Goal: Use online tool/utility: Use online tool/utility

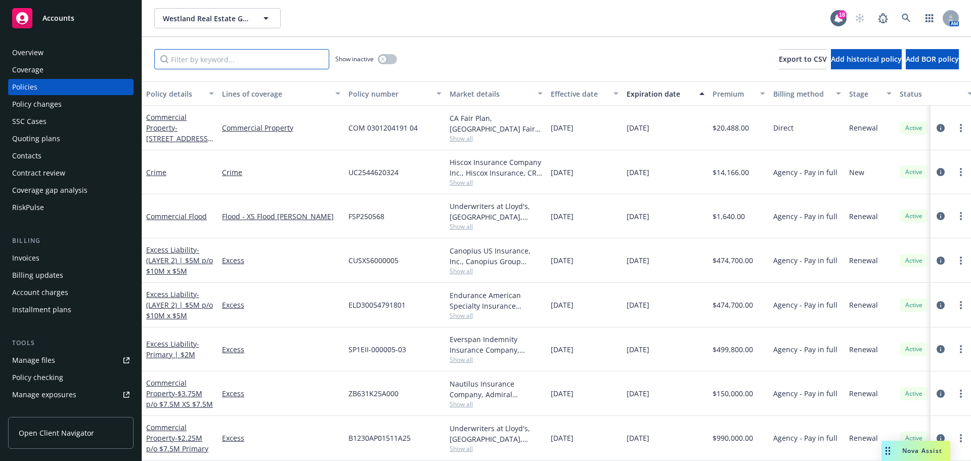
click at [223, 57] on input "Filter by keyword..." at bounding box center [241, 59] width 175 height 20
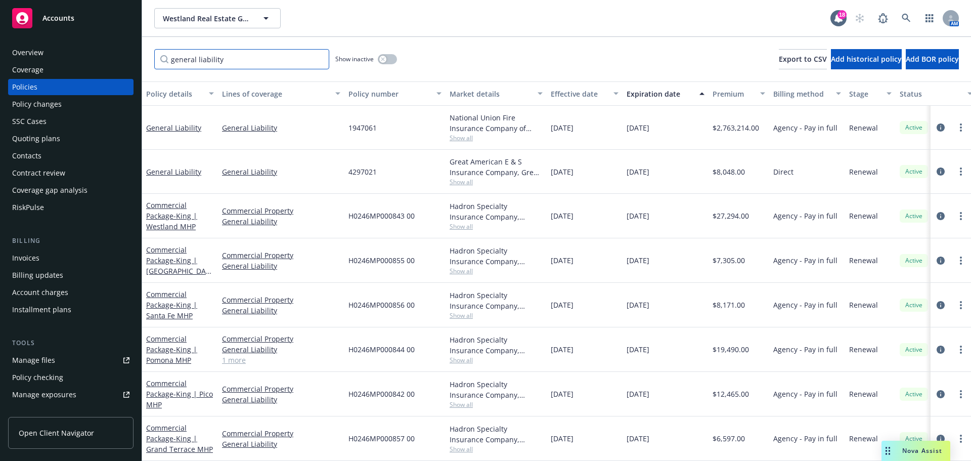
type input "general liability"
click at [472, 136] on span "Show all" at bounding box center [496, 137] width 93 height 9
click at [482, 43] on div "general liability Show inactive Export to CSV Add historical policy Add BOR pol…" at bounding box center [556, 59] width 829 height 44
click at [448, 4] on div "Westland Real Estate Group Westland Real Estate Group 18 AM" at bounding box center [556, 18] width 829 height 36
click at [315, 58] on input "general liability" at bounding box center [241, 59] width 175 height 20
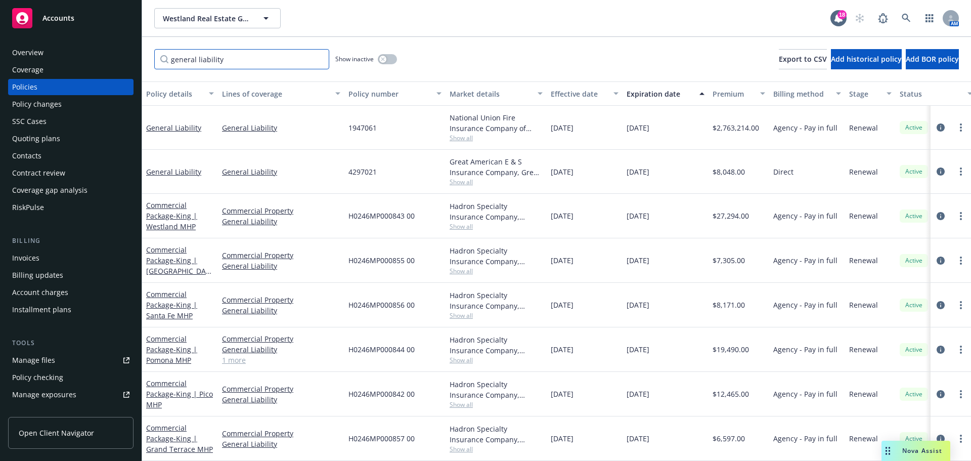
click at [317, 58] on input "general liability" at bounding box center [241, 59] width 175 height 20
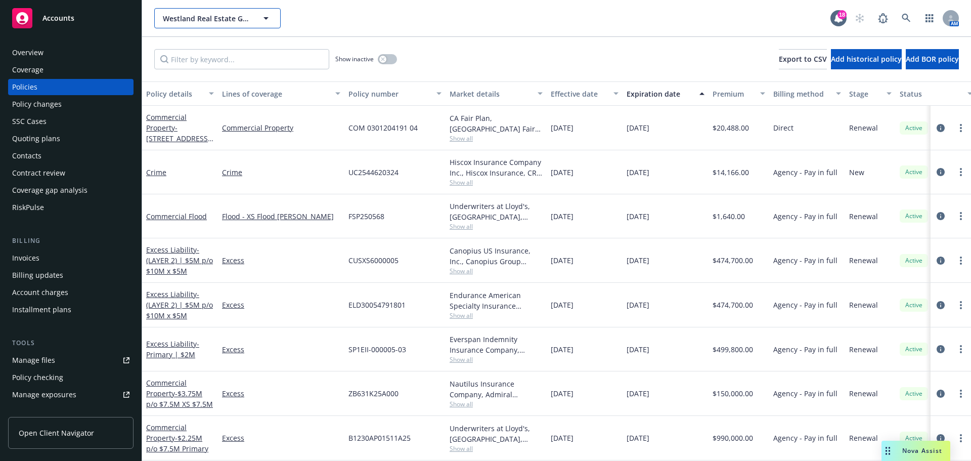
click at [202, 18] on span "Westland Real Estate Group" at bounding box center [206, 18] width 87 height 11
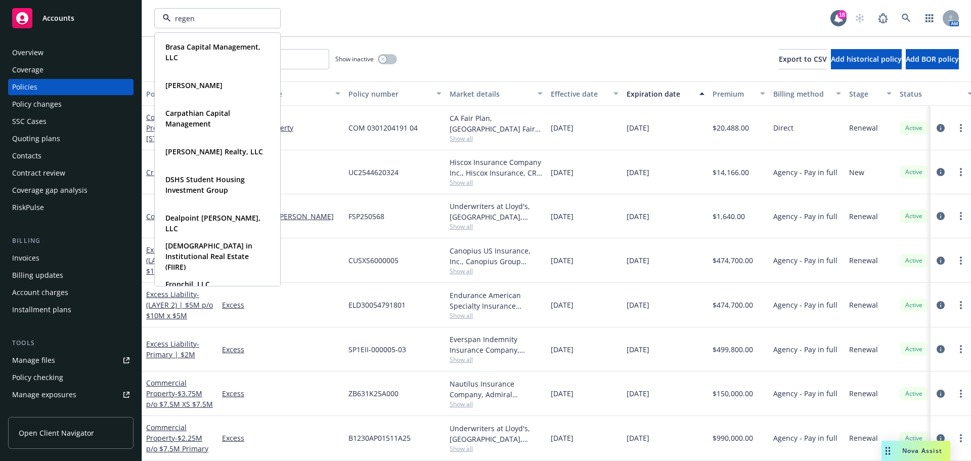
type input "regent"
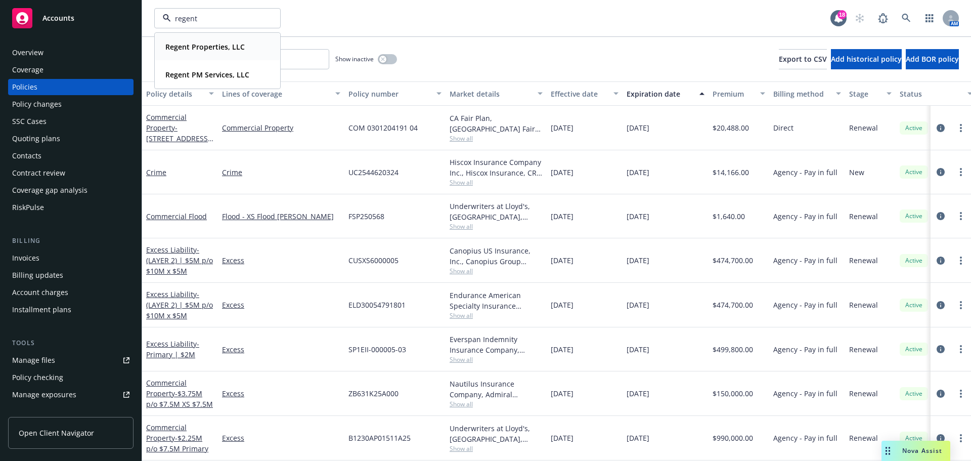
click at [215, 49] on strong "Regent Properties, LLC" at bounding box center [204, 47] width 79 height 10
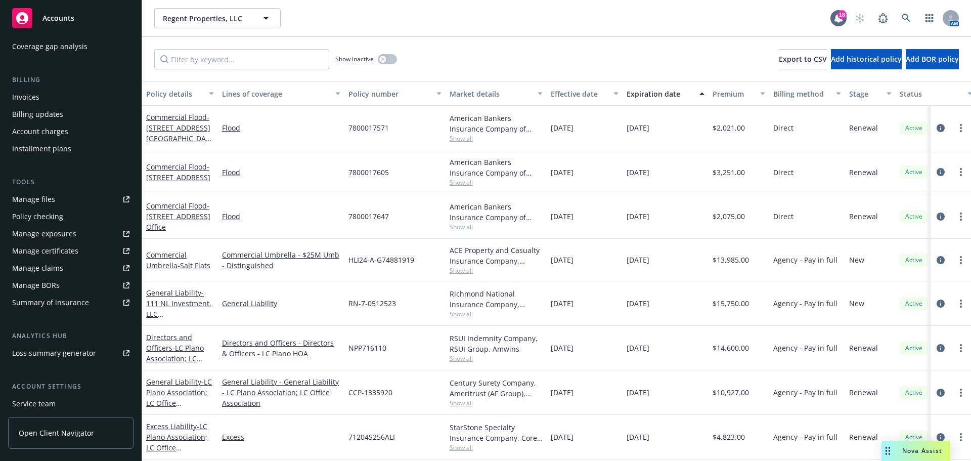
scroll to position [152, 0]
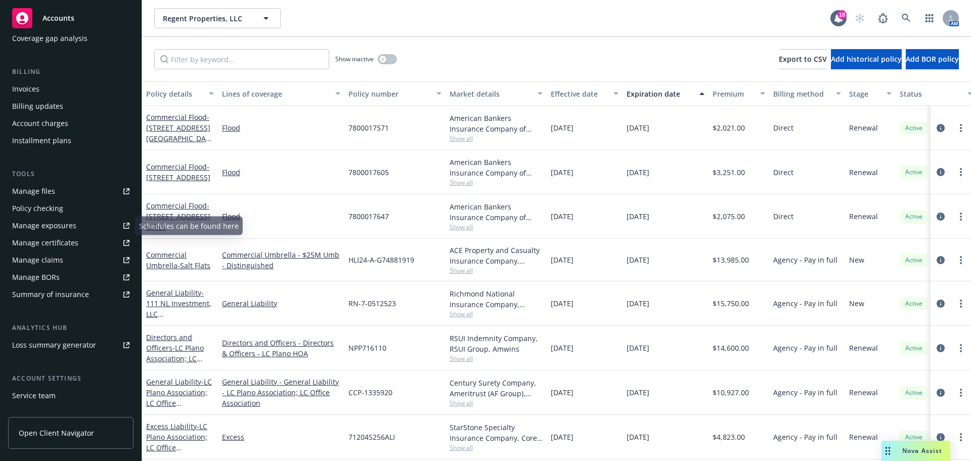
click at [64, 204] on div "Policy checking" at bounding box center [70, 208] width 117 height 16
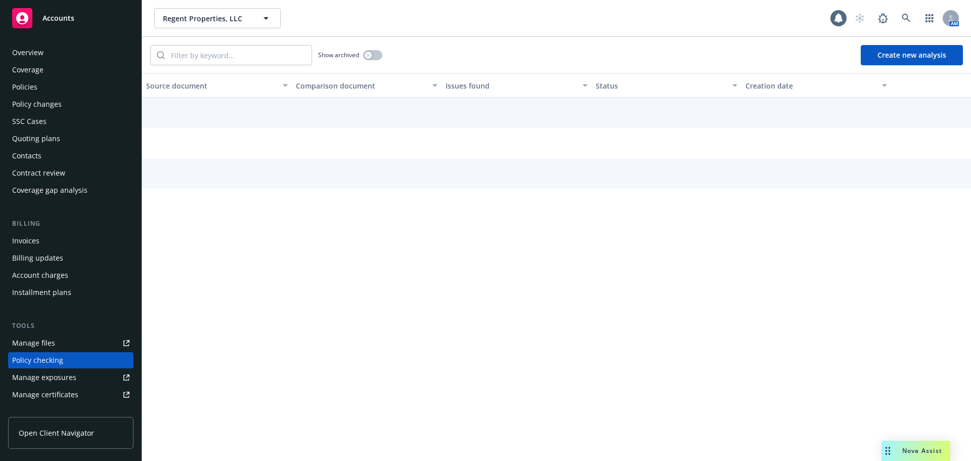
scroll to position [114, 0]
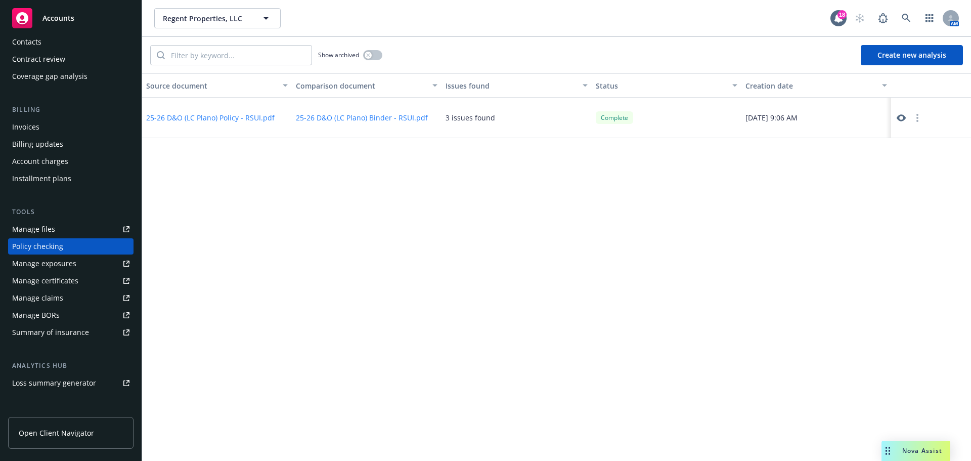
click at [896, 46] on button "Create new analysis" at bounding box center [912, 55] width 102 height 20
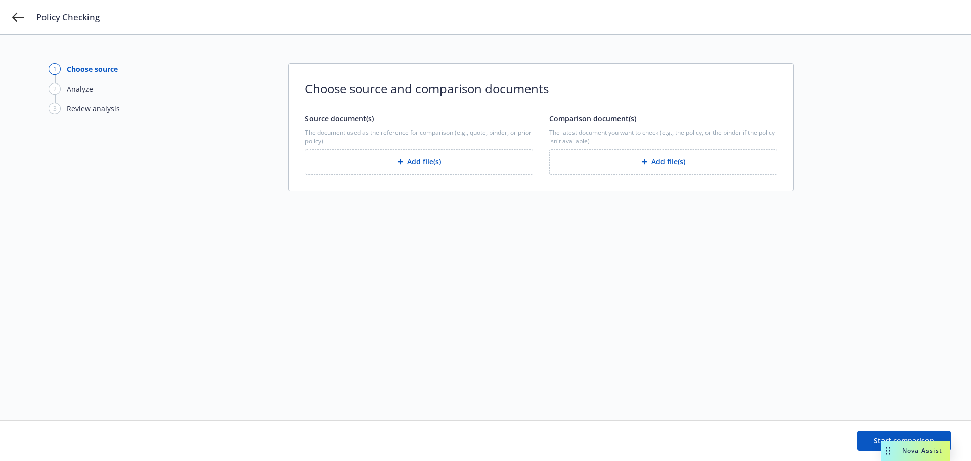
click at [671, 165] on button "Add file(s)" at bounding box center [663, 161] width 228 height 25
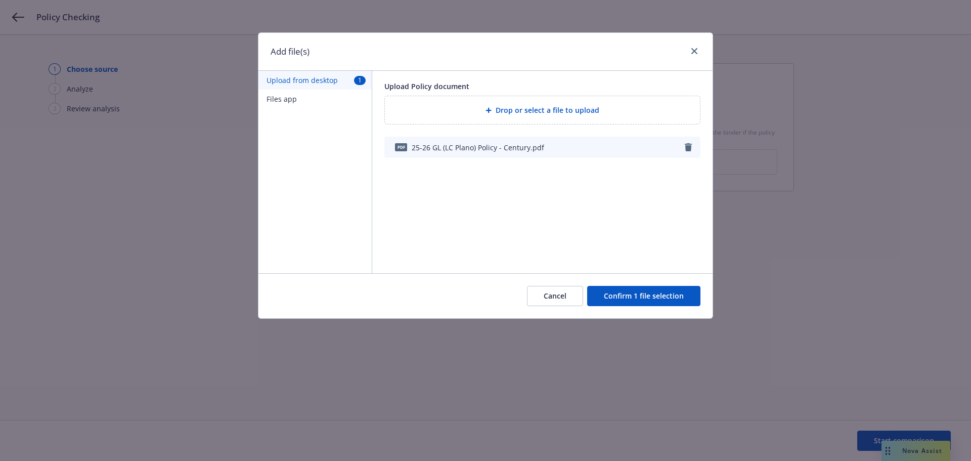
click at [637, 305] on button "Confirm 1 file selection" at bounding box center [643, 296] width 113 height 20
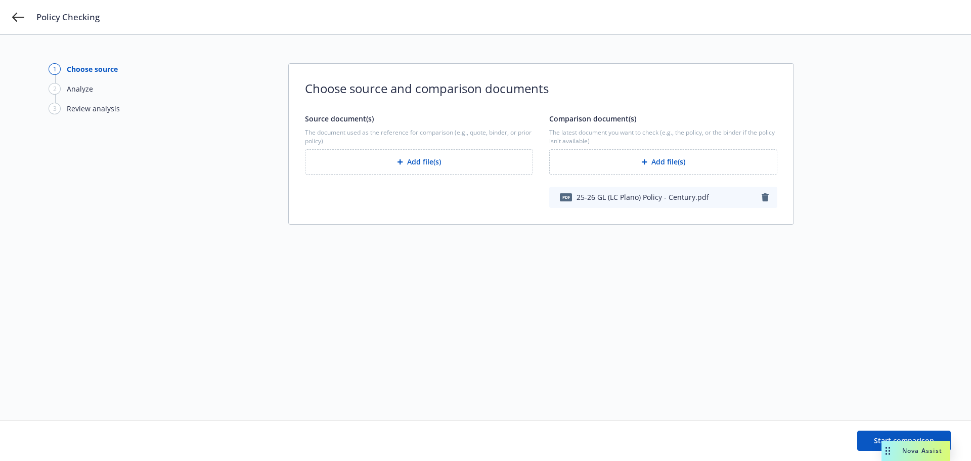
click at [415, 164] on button "Add file(s)" at bounding box center [419, 161] width 228 height 25
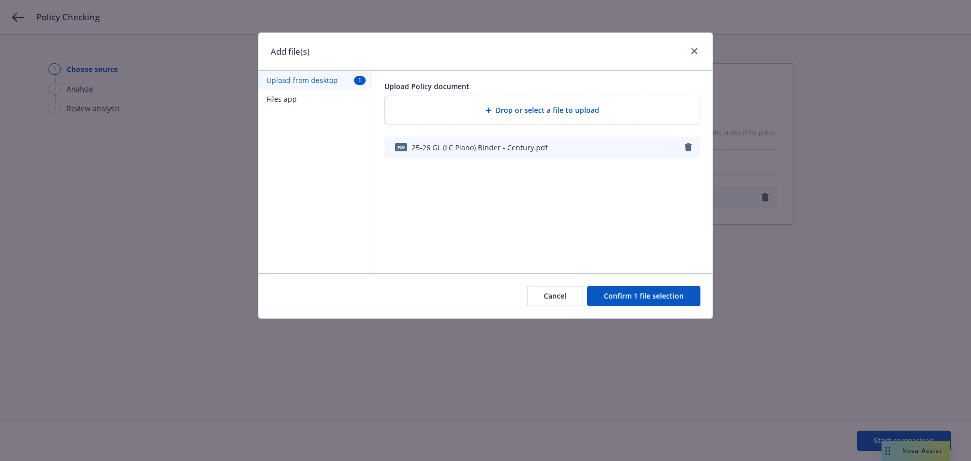
click at [641, 297] on button "Confirm 1 file selection" at bounding box center [643, 296] width 113 height 20
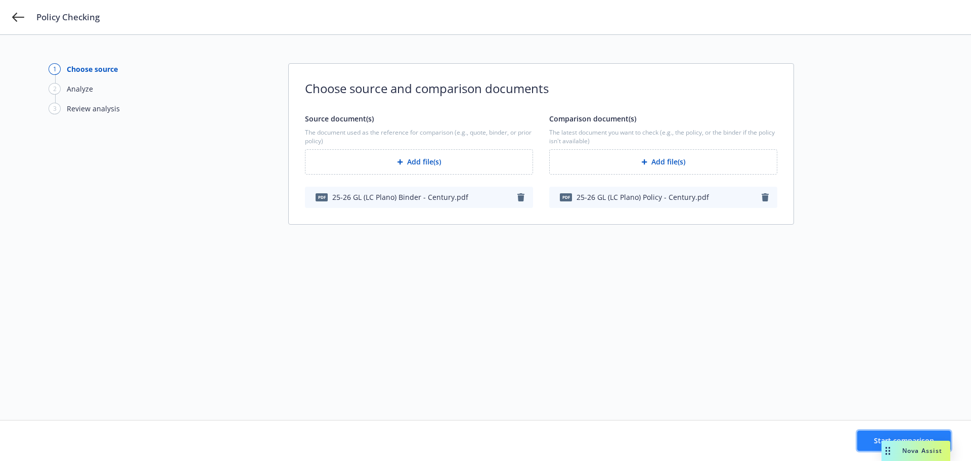
click at [869, 442] on button "Start comparison" at bounding box center [904, 440] width 94 height 20
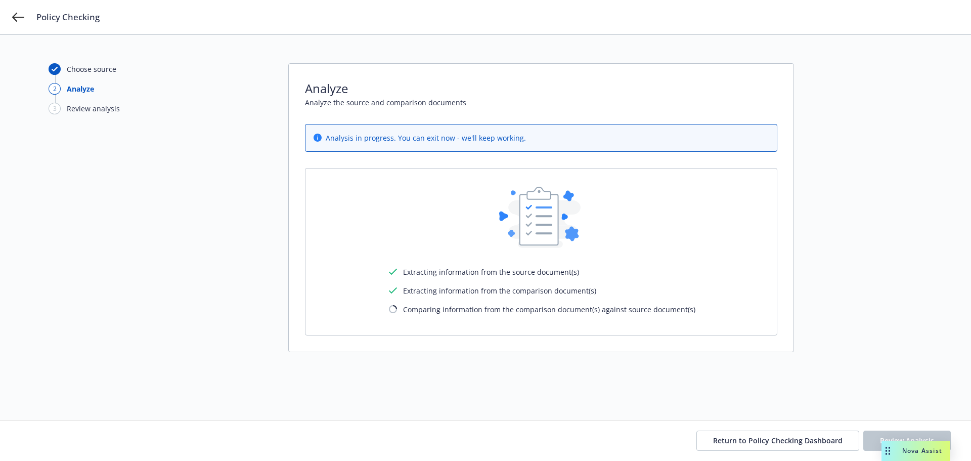
click at [886, 106] on div "Choose source 2 Analyze 3 Review analysis Analyze Analyze the source and compar…" at bounding box center [486, 227] width 874 height 328
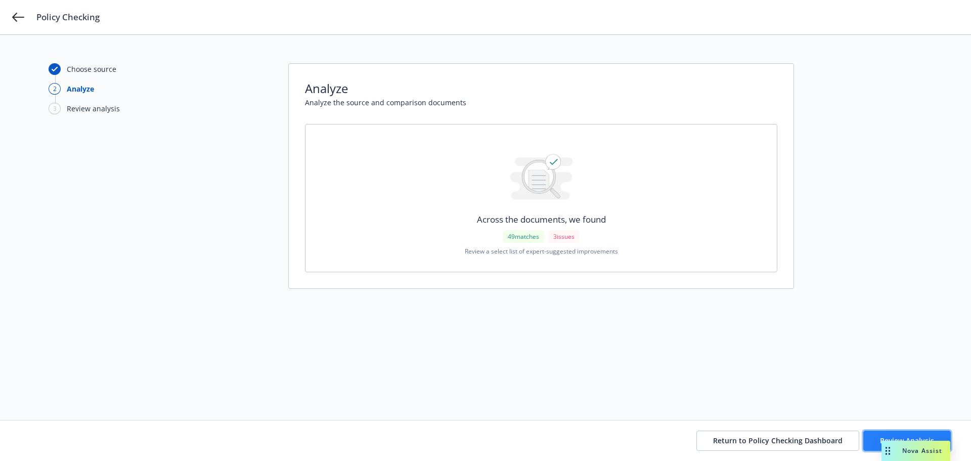
click at [928, 435] on span "Review Analysis" at bounding box center [907, 440] width 54 height 10
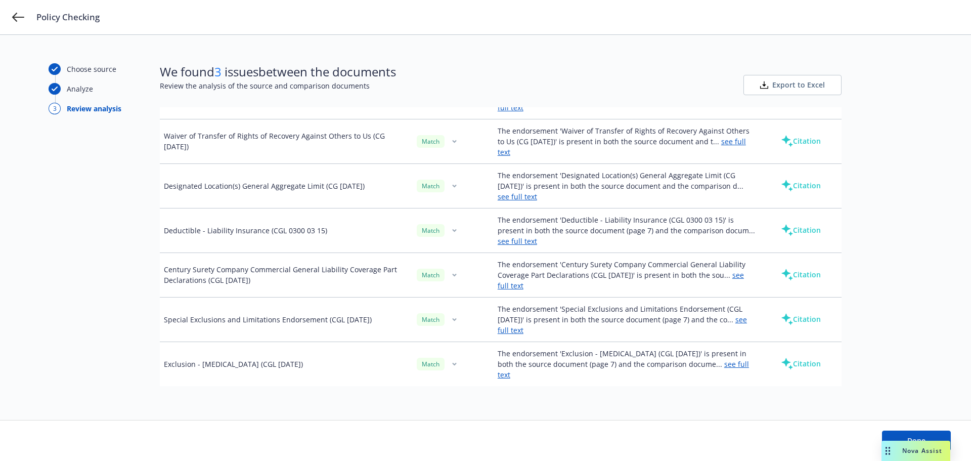
scroll to position [2161, 0]
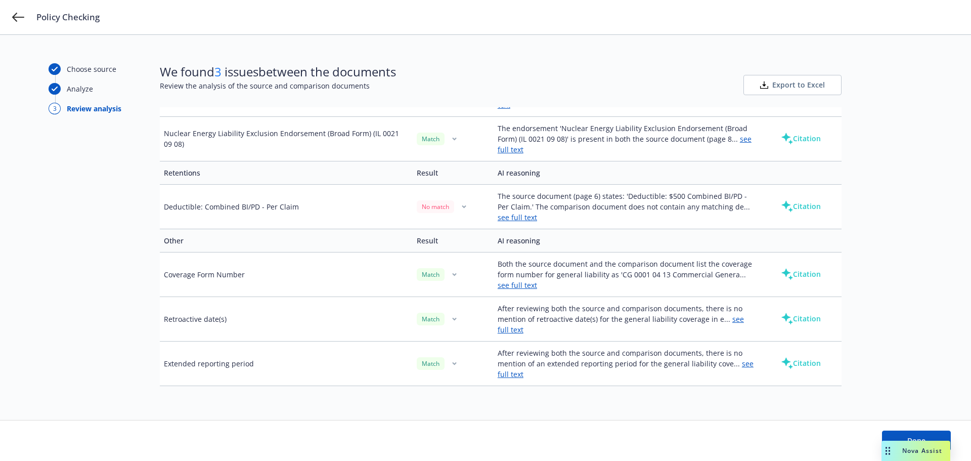
click at [528, 220] on link "see full text" at bounding box center [517, 217] width 39 height 10
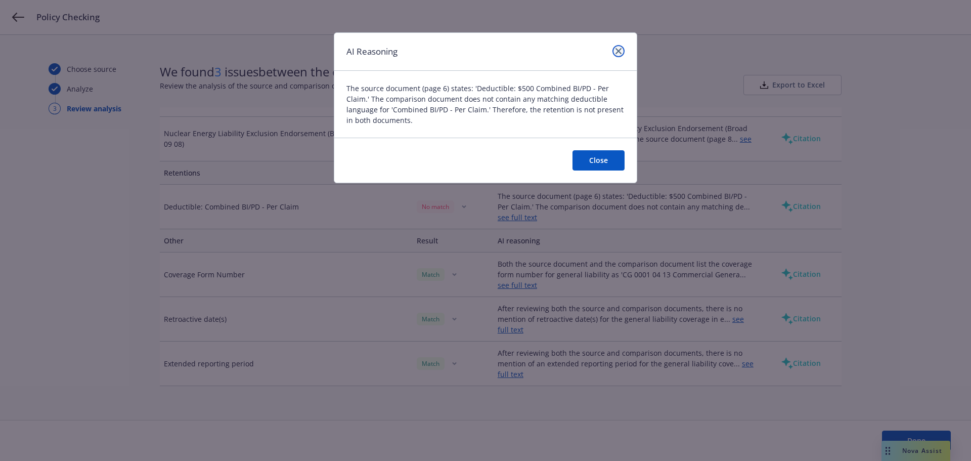
click at [617, 47] on link "close" at bounding box center [618, 51] width 12 height 12
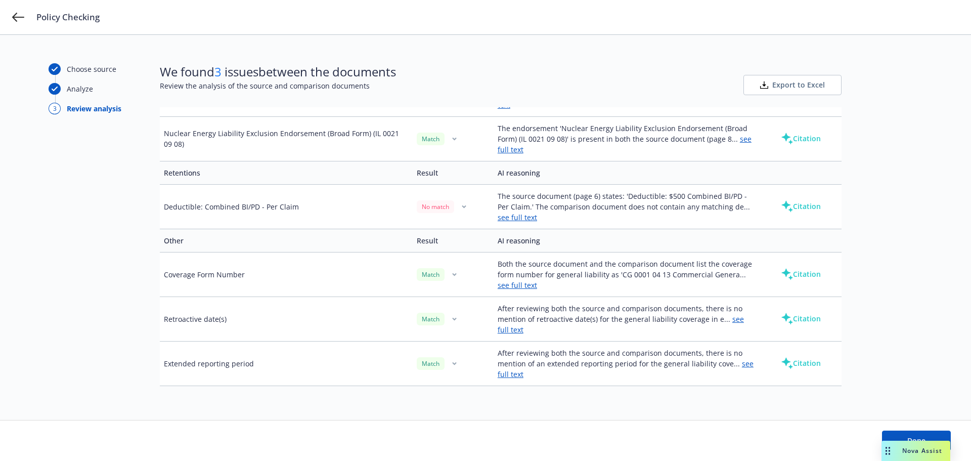
click at [115, 252] on div "Choose source Analyze 3 Review analysis" at bounding box center [104, 227] width 111 height 328
click at [106, 177] on div "Choose source Analyze 3 Review analysis" at bounding box center [104, 227] width 111 height 328
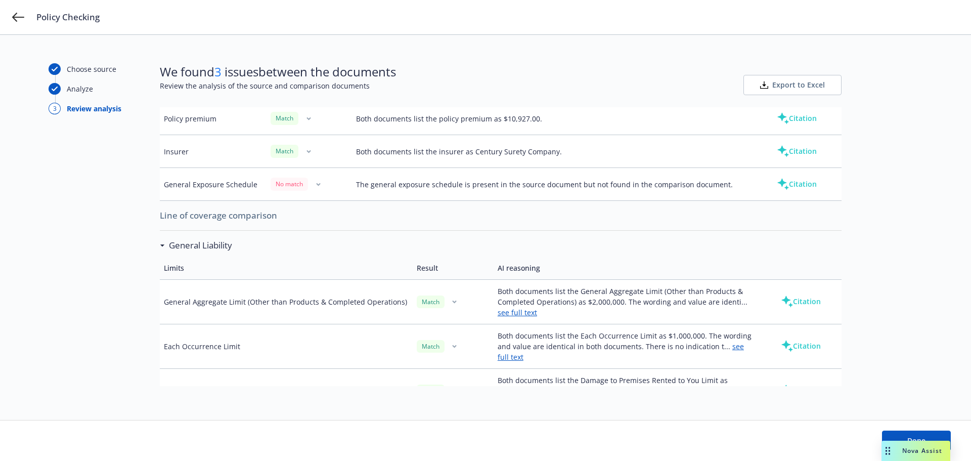
scroll to position [189, 0]
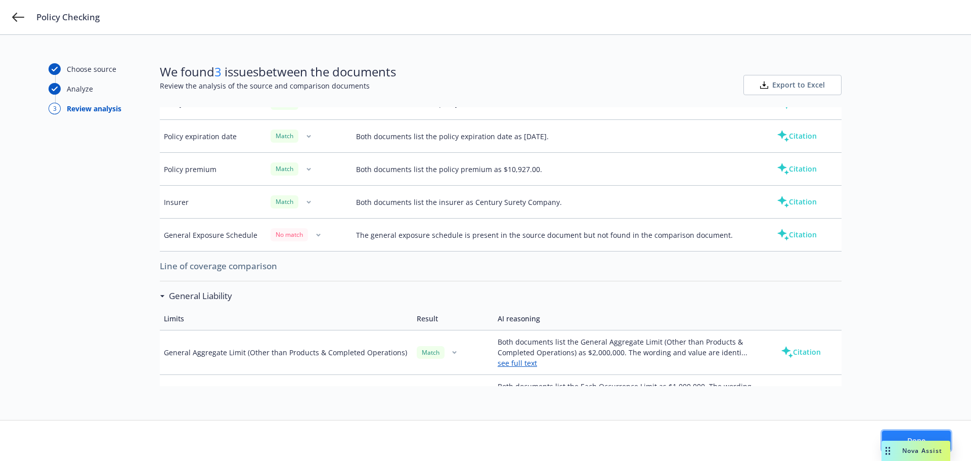
click at [918, 438] on span "Done" at bounding box center [916, 440] width 18 height 10
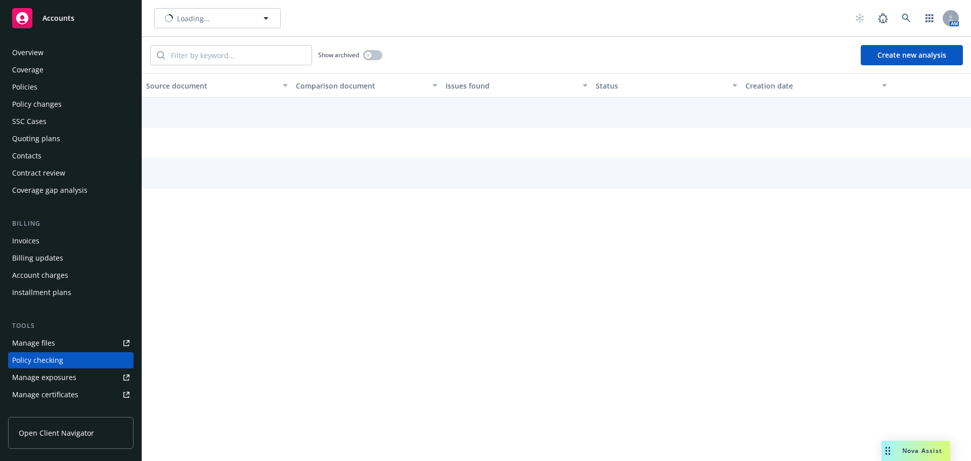
scroll to position [114, 0]
